Goal: Transaction & Acquisition: Download file/media

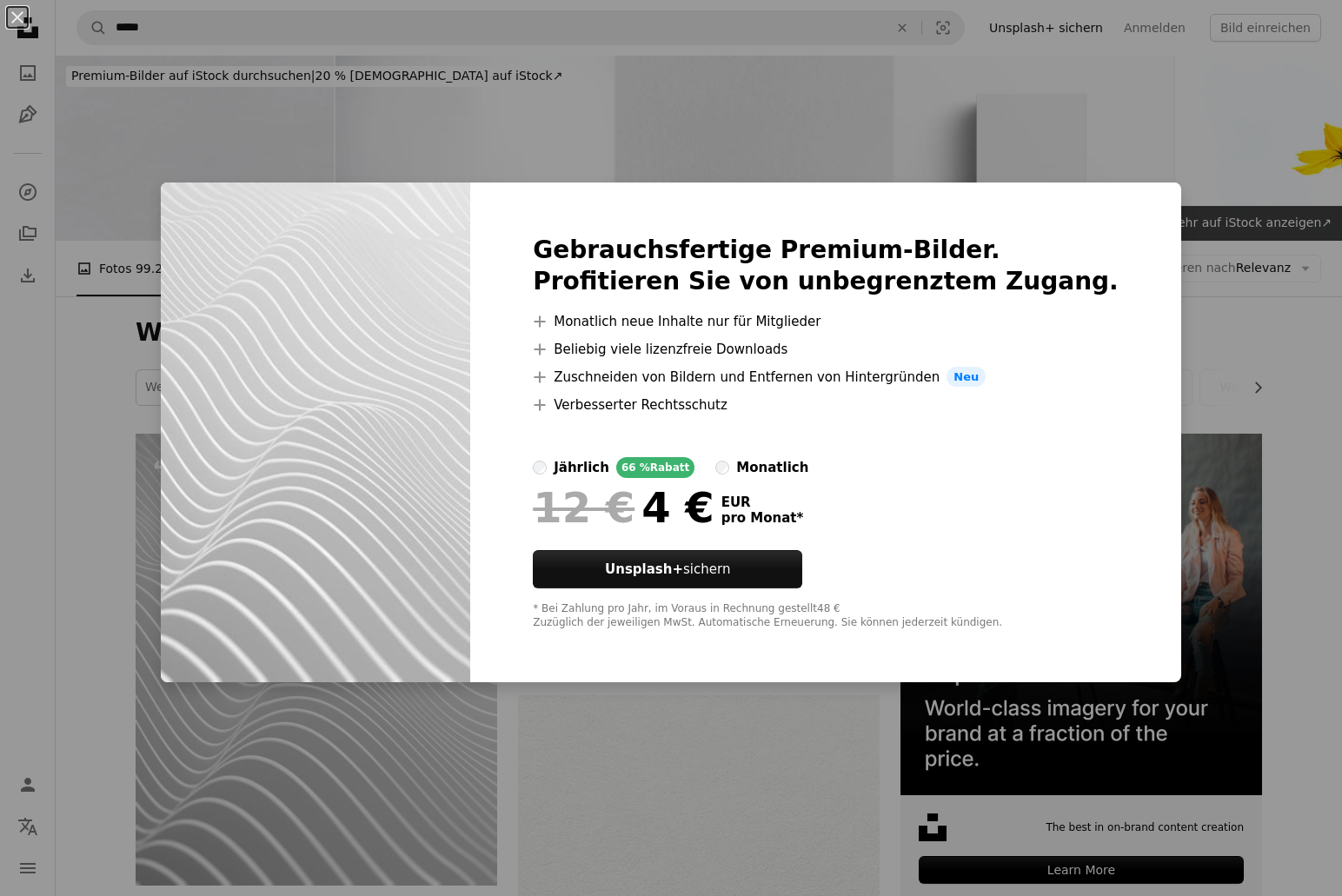
click at [1093, 236] on div "Gebrauchsfertige Premium-Bilder. Profitieren Sie von unbegrenztem Zugang. A plu…" at bounding box center [826, 432] width 711 height 501
drag, startPoint x: 741, startPoint y: 130, endPoint x: 598, endPoint y: 145, distance: 143.8
click at [739, 130] on div "An X shape Gebrauchsfertige Premium-Bilder. Profitieren Sie von unbegrenztem Zu…" at bounding box center [671, 448] width 1342 height 896
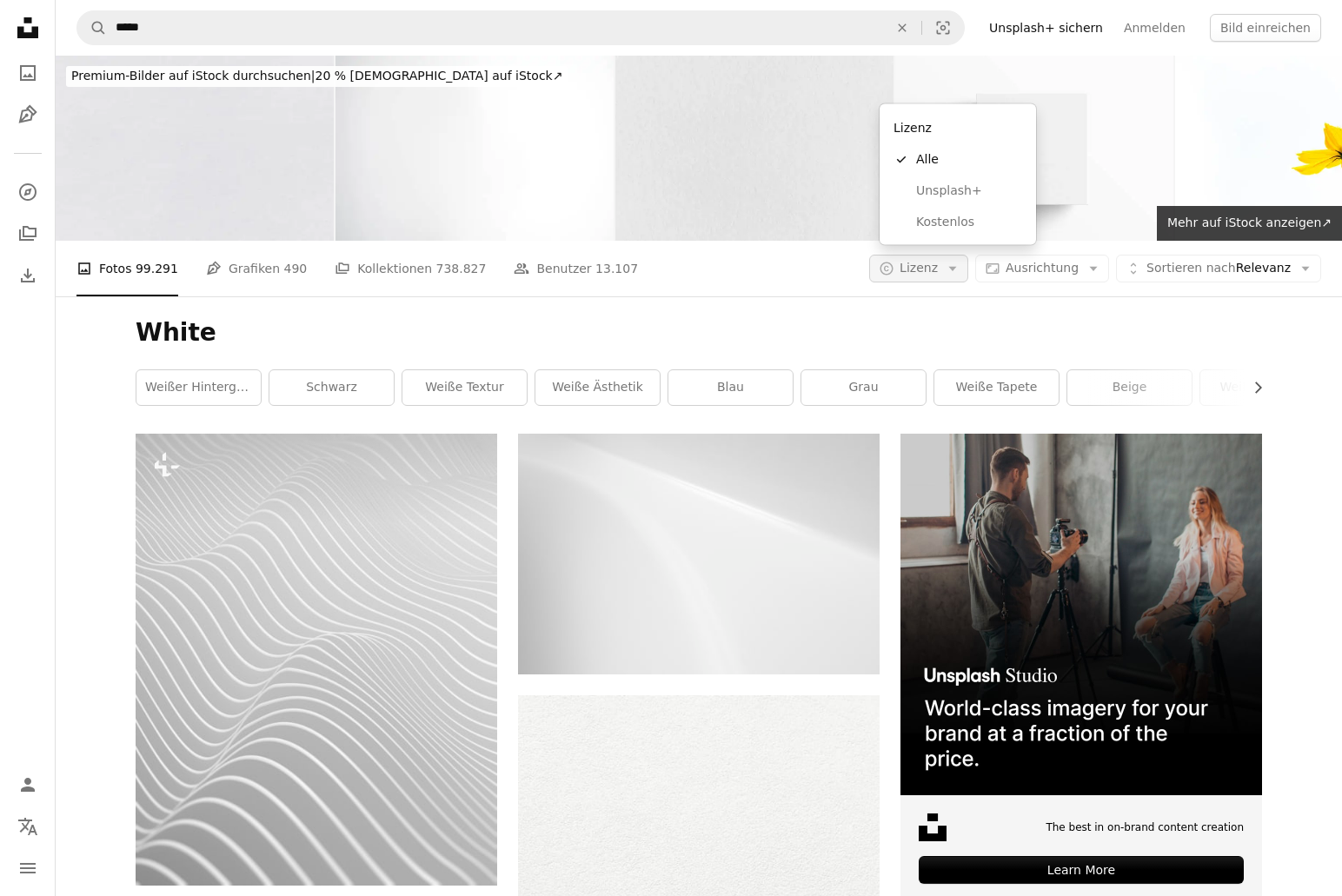
click at [906, 254] on button "A copyright icon © Lizenz Arrow down" at bounding box center [918, 267] width 99 height 27
drag, startPoint x: 918, startPoint y: 190, endPoint x: 915, endPoint y: 216, distance: 26.2
click at [915, 216] on div "A checkmark Alle Unsplash+ Kostenlos" at bounding box center [958, 191] width 142 height 94
click at [915, 217] on link "Kostenlos" at bounding box center [958, 221] width 142 height 31
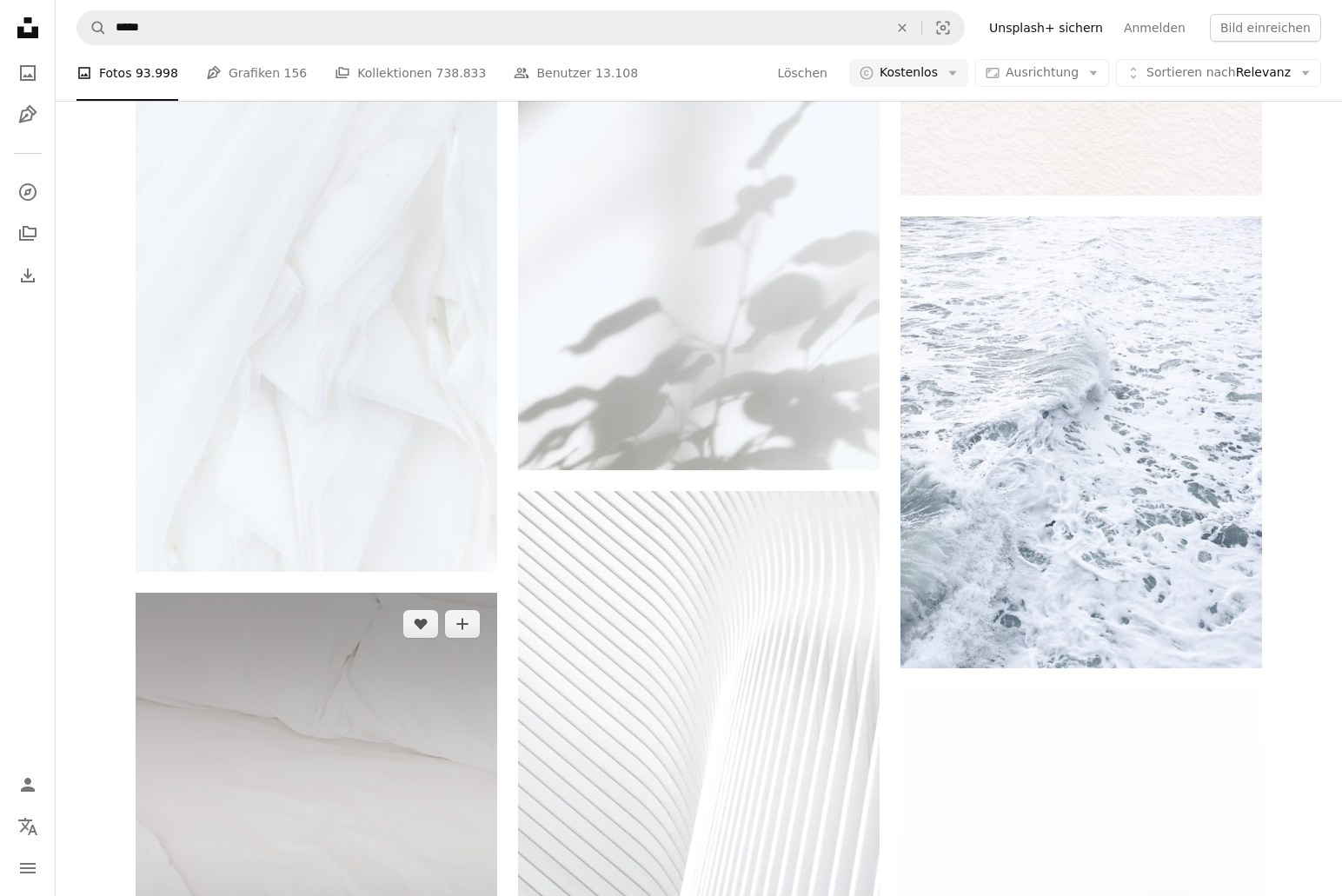
scroll to position [1893, 0]
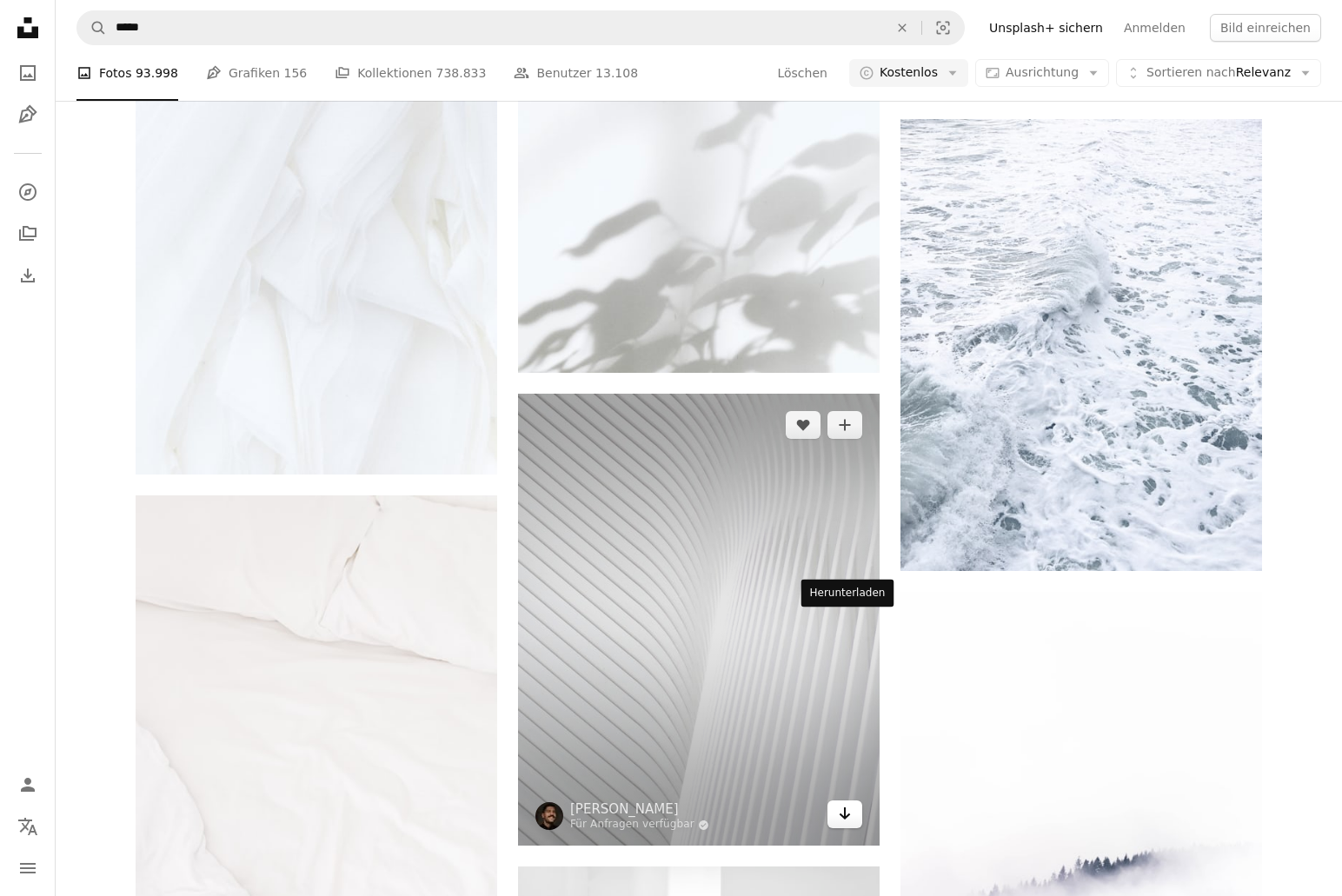
click at [855, 800] on link "Arrow pointing down" at bounding box center [844, 814] width 35 height 27
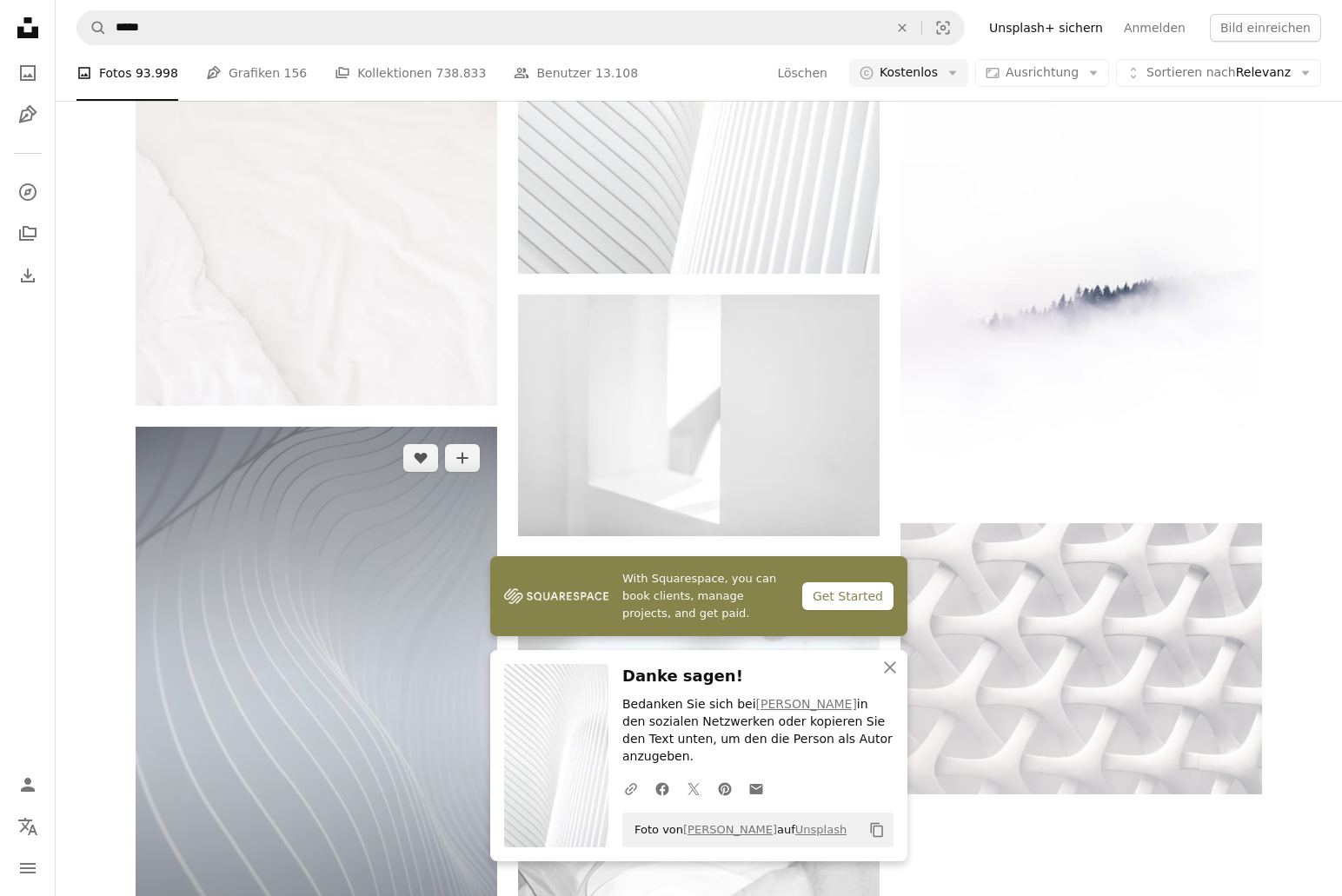
scroll to position [2444, 0]
